Goal: Task Accomplishment & Management: Complete application form

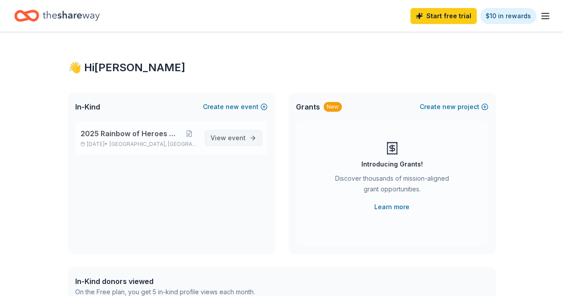
click at [230, 143] on link "View event" at bounding box center [233, 138] width 57 height 16
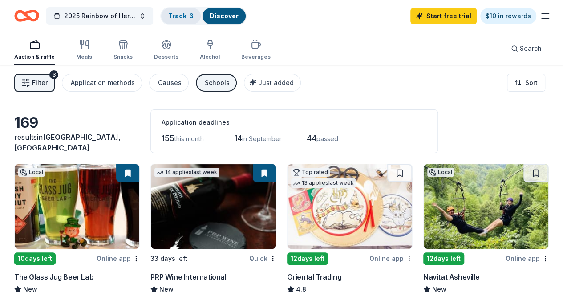
click at [186, 15] on link "Track · 6" at bounding box center [180, 16] width 25 height 8
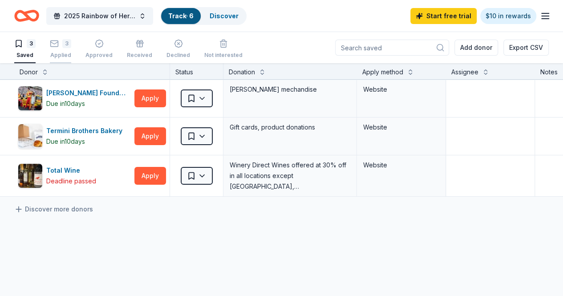
click at [71, 53] on div "Applied" at bounding box center [60, 55] width 21 height 7
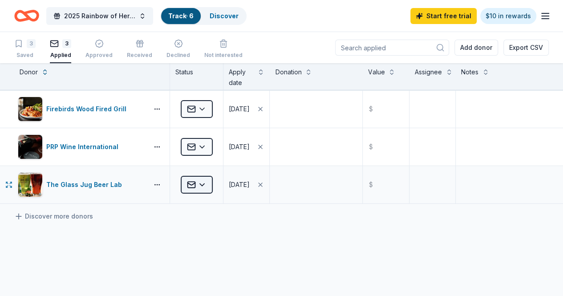
click at [202, 184] on html "2025 Rainbow of Heroes Walk Track · 6 Discover Start free trial $10 in rewards …" at bounding box center [281, 148] width 563 height 296
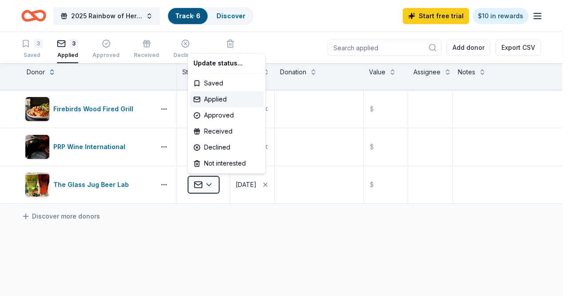
click at [196, 229] on html "2025 Rainbow of Heroes Walk Track · 6 Discover Start free trial $10 in rewards …" at bounding box center [284, 148] width 569 height 296
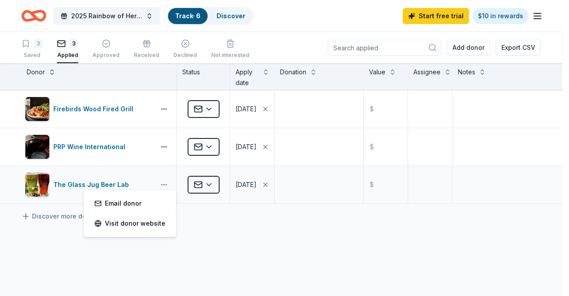
click at [163, 183] on html "2025 Rainbow of Heroes Walk Track · 6 Discover Start free trial $10 in rewards …" at bounding box center [284, 148] width 569 height 296
click at [142, 202] on link "Email donor" at bounding box center [129, 203] width 71 height 11
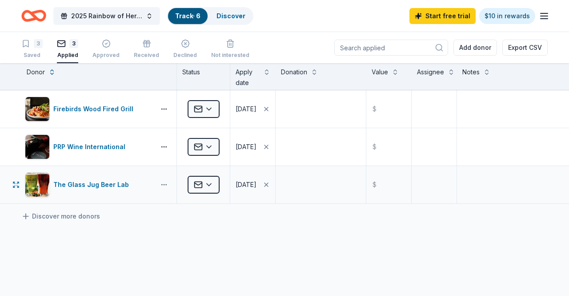
click at [165, 185] on html "2025 Rainbow of Heroes Walk Track · 6 Discover Start free trial $10 in rewards …" at bounding box center [284, 148] width 569 height 296
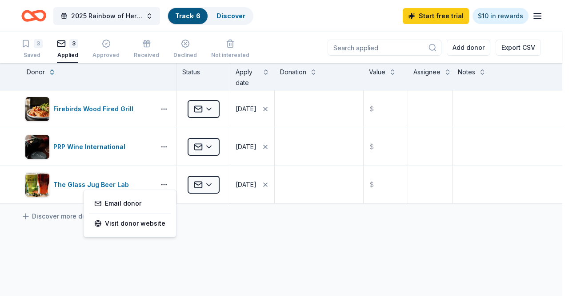
click at [165, 184] on html "2025 Rainbow of Heroes Walk Track · 6 Discover Start free trial $10 in rewards …" at bounding box center [284, 148] width 569 height 296
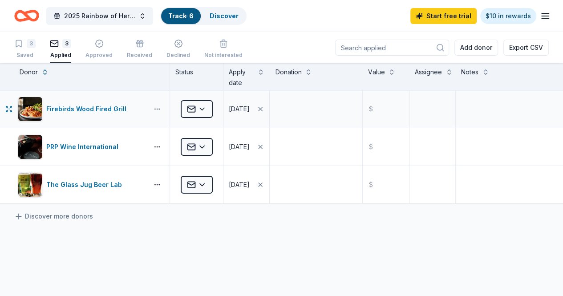
click at [162, 109] on html "2025 Rainbow of Heroes Walk Track · 6 Discover Start free trial $10 in rewards …" at bounding box center [281, 148] width 563 height 296
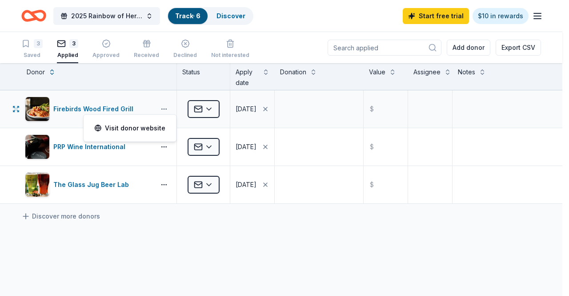
click at [162, 109] on html "2025 Rainbow of Heroes Walk Track · 6 Discover Start free trial $10 in rewards …" at bounding box center [284, 148] width 569 height 296
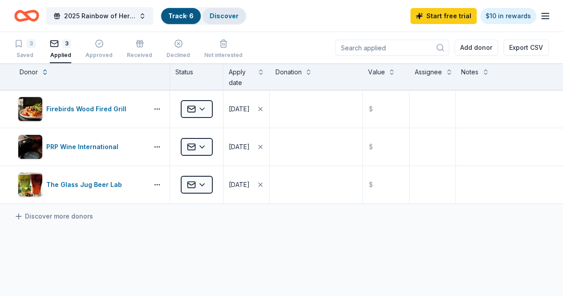
click at [236, 12] on link "Discover" at bounding box center [224, 16] width 29 height 8
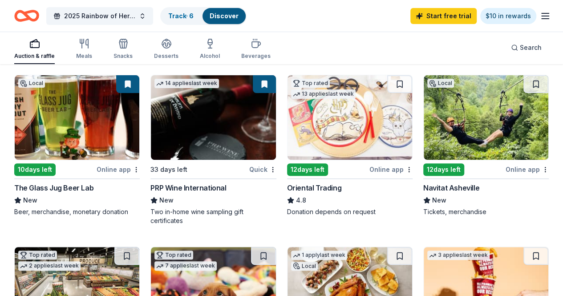
scroll to position [44, 0]
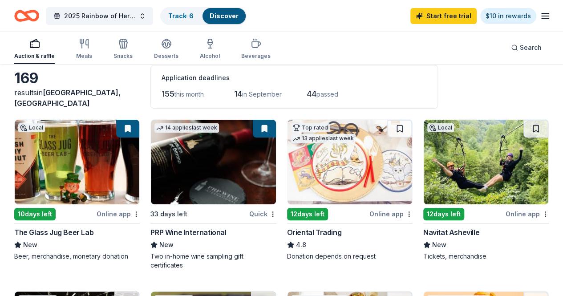
click at [423, 229] on div "Navitat Asheville" at bounding box center [451, 232] width 56 height 11
click at [52, 230] on div "The Glass Jug Beer Lab" at bounding box center [53, 232] width 79 height 11
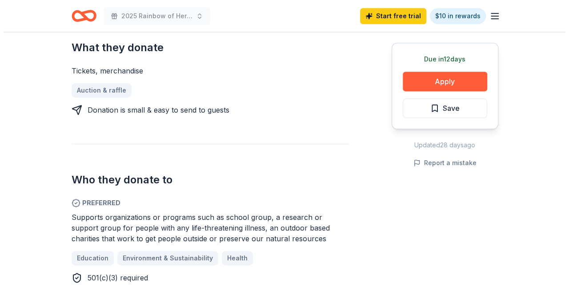
scroll to position [400, 0]
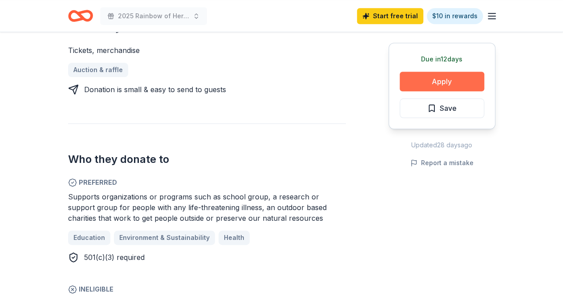
click at [439, 76] on button "Apply" at bounding box center [441, 82] width 85 height 20
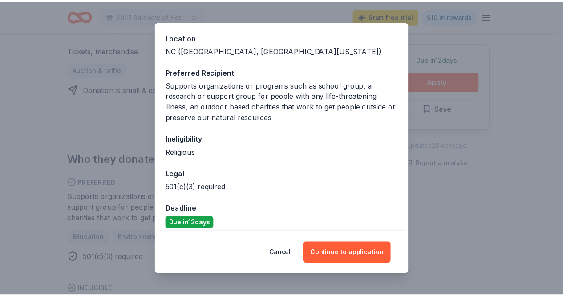
scroll to position [104, 0]
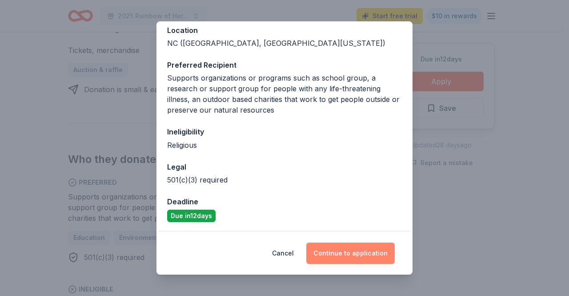
click at [353, 257] on button "Continue to application" at bounding box center [350, 252] width 89 height 21
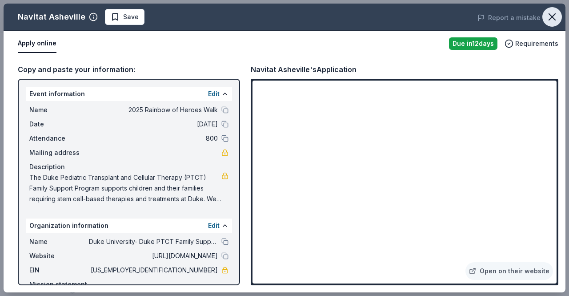
click at [554, 18] on icon "button" at bounding box center [552, 17] width 6 height 6
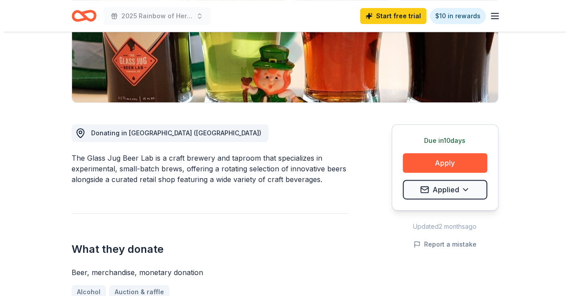
scroll to position [178, 0]
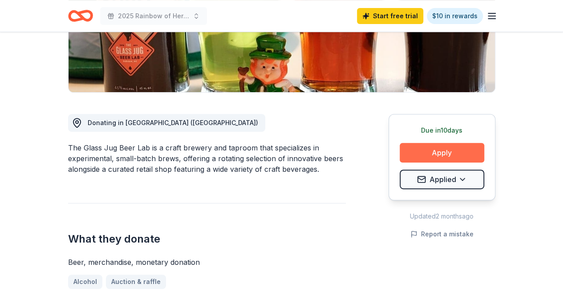
click at [461, 153] on button "Apply" at bounding box center [441, 153] width 85 height 20
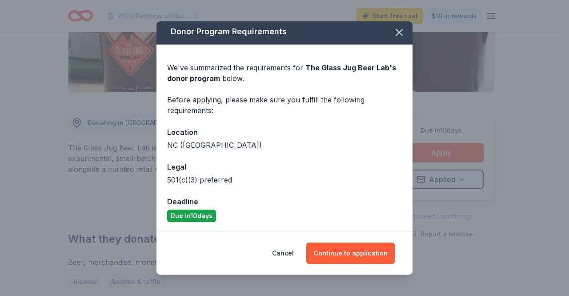
scroll to position [0, 0]
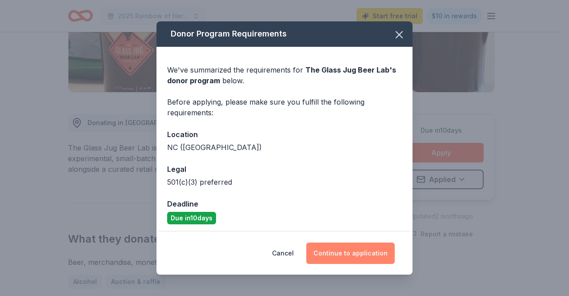
click at [357, 254] on button "Continue to application" at bounding box center [350, 252] width 89 height 21
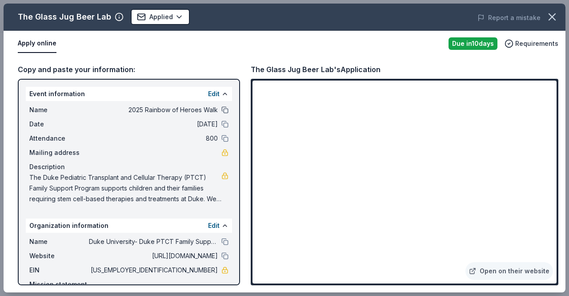
click at [222, 109] on button at bounding box center [225, 109] width 7 height 7
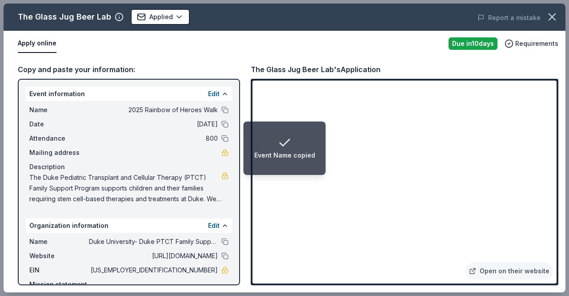
click at [45, 174] on span "The Duke Pediatric Transplant and Cellular Therapy (PTCT) Family Support Progra…" at bounding box center [125, 188] width 192 height 32
drag, startPoint x: 30, startPoint y: 177, endPoint x: 216, endPoint y: 202, distance: 187.6
click at [158, 194] on span "The Duke Pediatric Transplant and Cellular Therapy (PTCT) Family Support Progra…" at bounding box center [125, 188] width 192 height 32
